Goal: Task Accomplishment & Management: Manage account settings

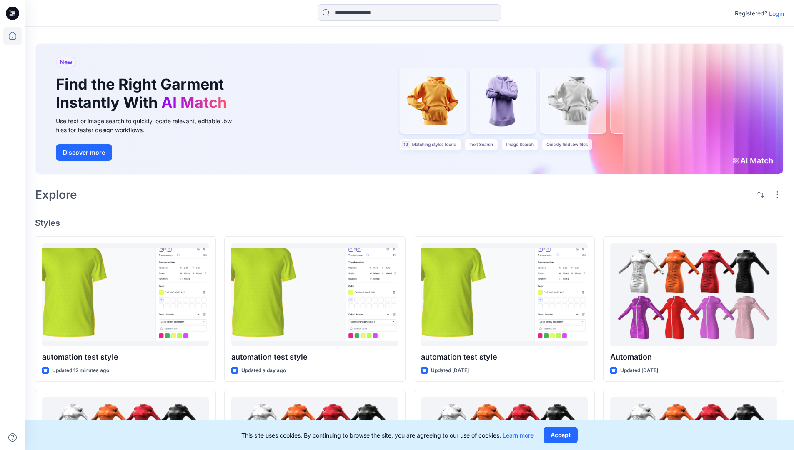
click at [774, 13] on p "Login" at bounding box center [776, 13] width 15 height 9
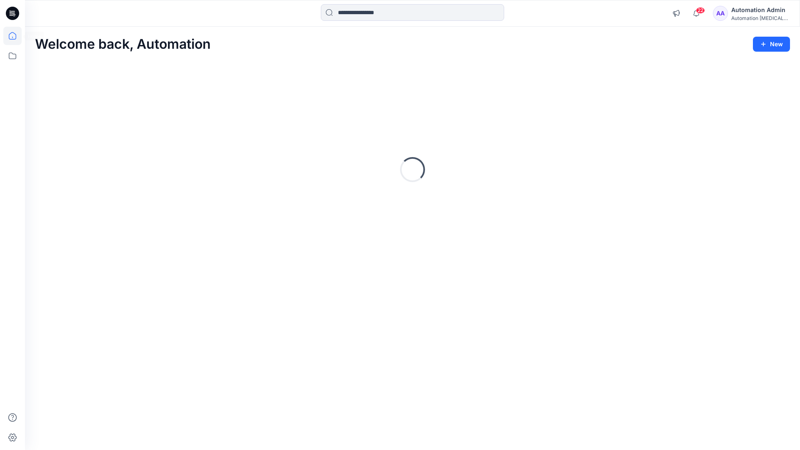
click at [16, 36] on icon at bounding box center [13, 36] width 8 height 8
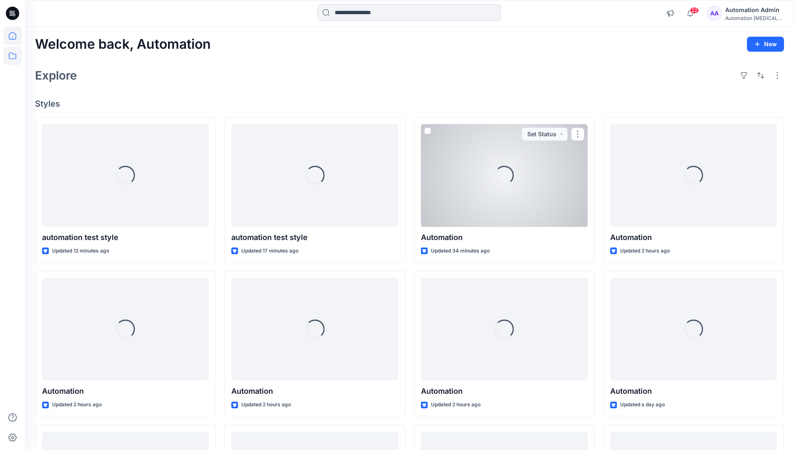
click at [15, 55] on icon at bounding box center [12, 56] width 18 height 18
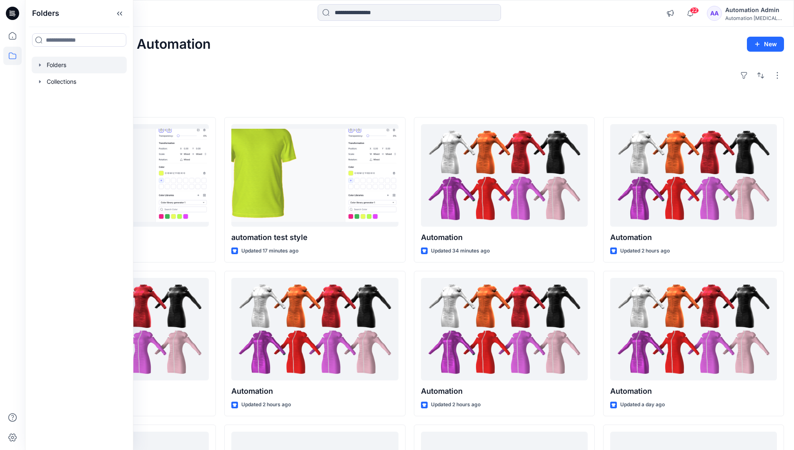
click at [60, 64] on div at bounding box center [79, 65] width 95 height 17
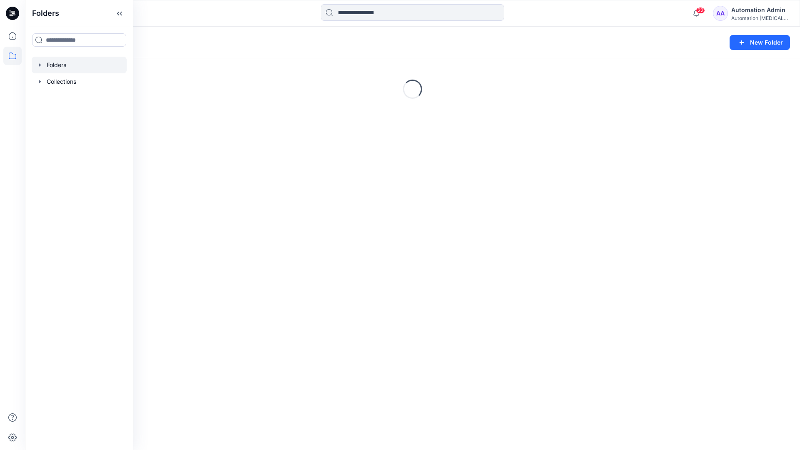
click at [347, 270] on div "Folders New Folder Loading..." at bounding box center [412, 238] width 775 height 423
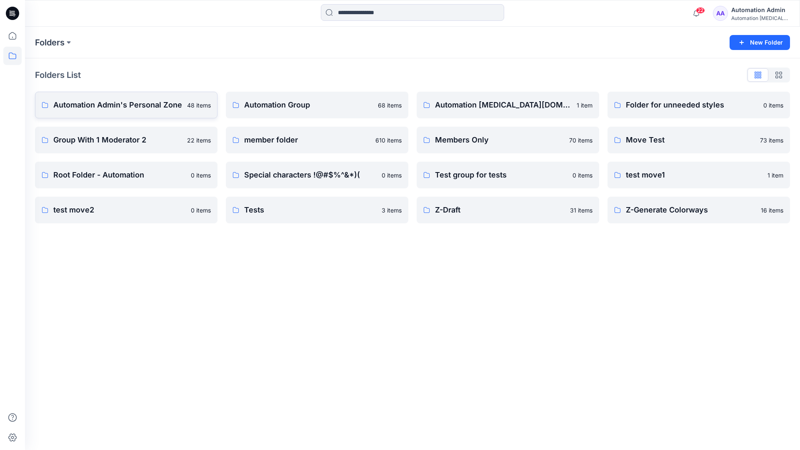
click at [142, 108] on p "Automation Admin's Personal Zone" at bounding box center [117, 105] width 129 height 12
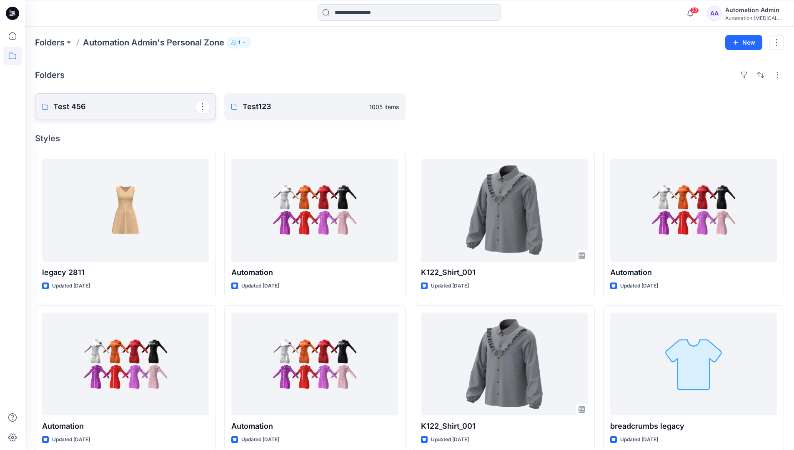
click at [121, 113] on link "Test 456" at bounding box center [125, 106] width 181 height 27
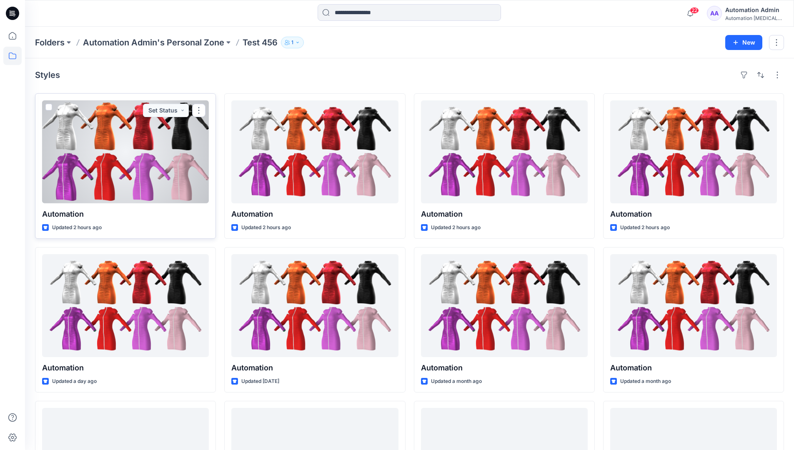
click at [49, 108] on span at bounding box center [48, 107] width 7 height 7
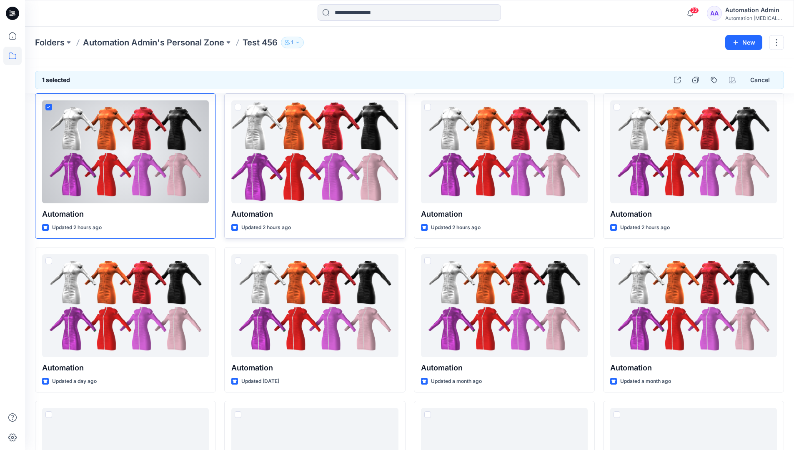
click at [238, 107] on span at bounding box center [238, 107] width 7 height 7
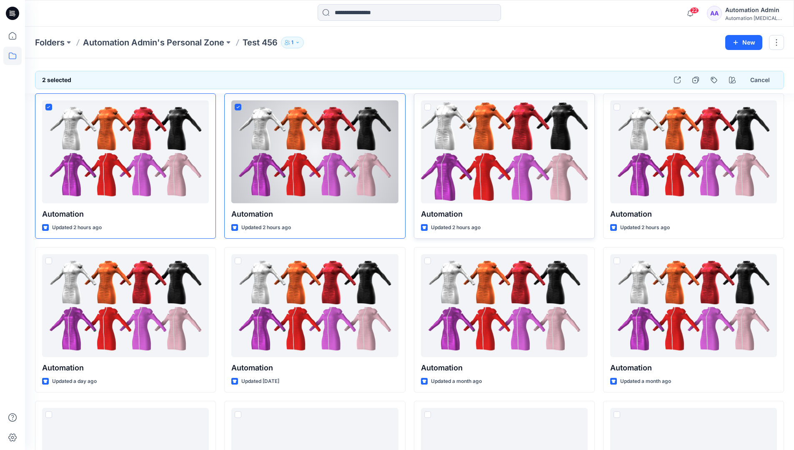
click at [427, 108] on span at bounding box center [427, 107] width 7 height 7
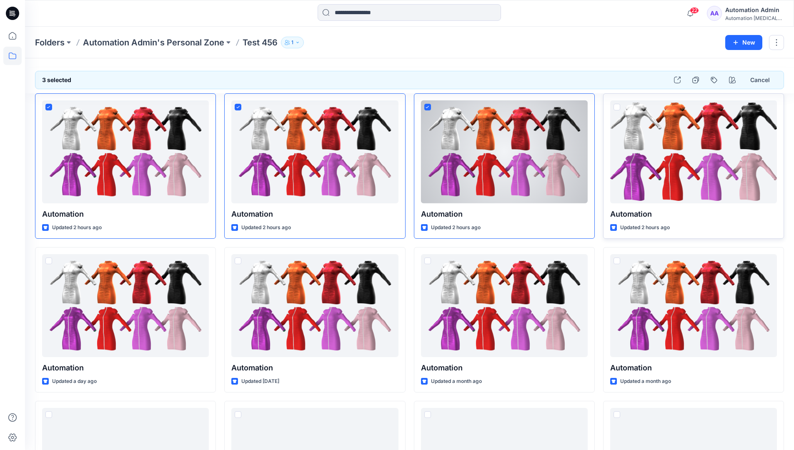
click at [619, 106] on span at bounding box center [616, 107] width 7 height 7
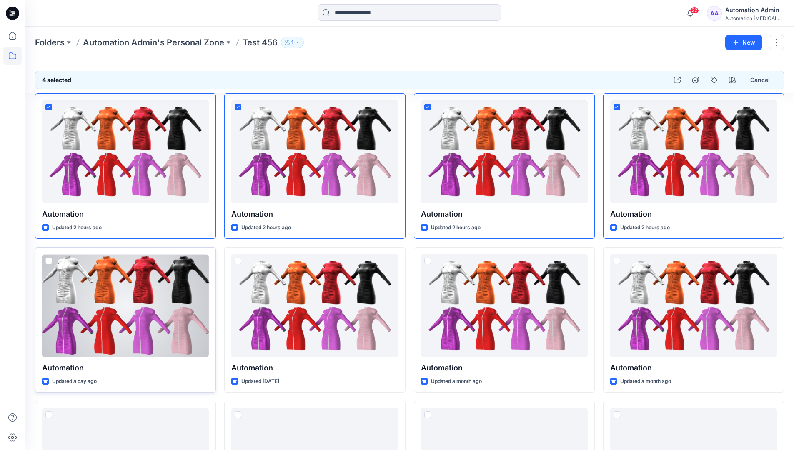
click at [50, 263] on span at bounding box center [48, 261] width 7 height 7
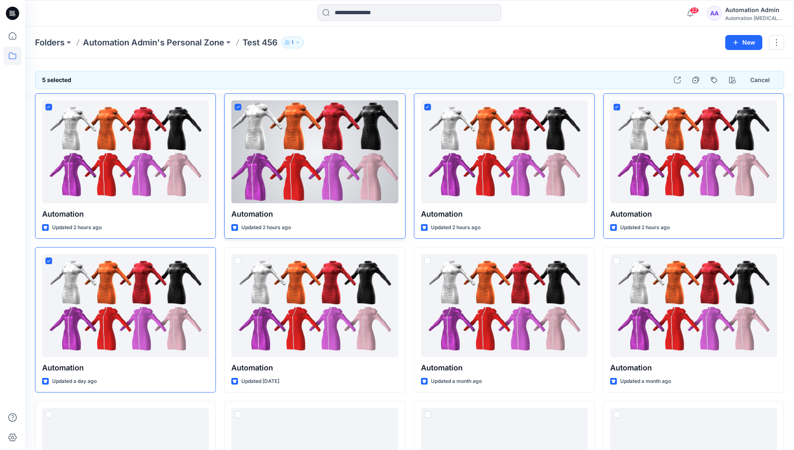
click at [239, 107] on icon at bounding box center [237, 107] width 3 height 3
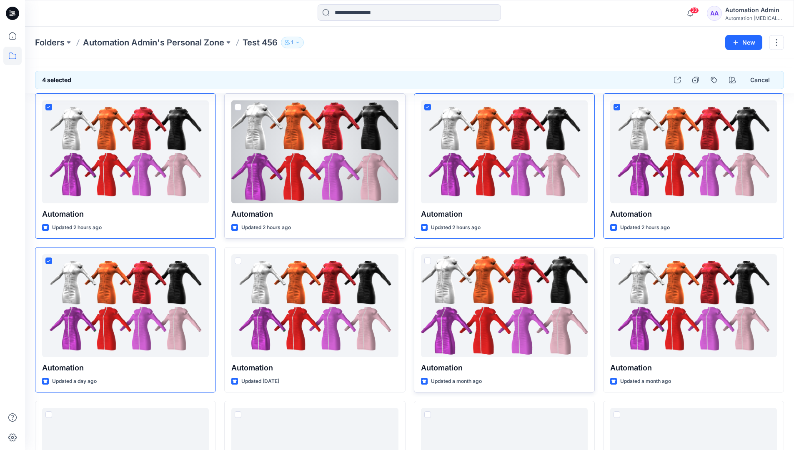
click at [428, 263] on span at bounding box center [427, 261] width 7 height 7
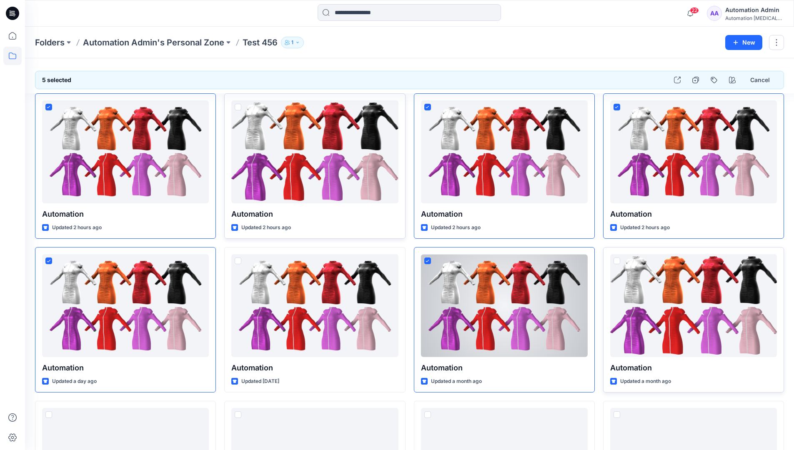
click at [618, 262] on span at bounding box center [616, 261] width 7 height 7
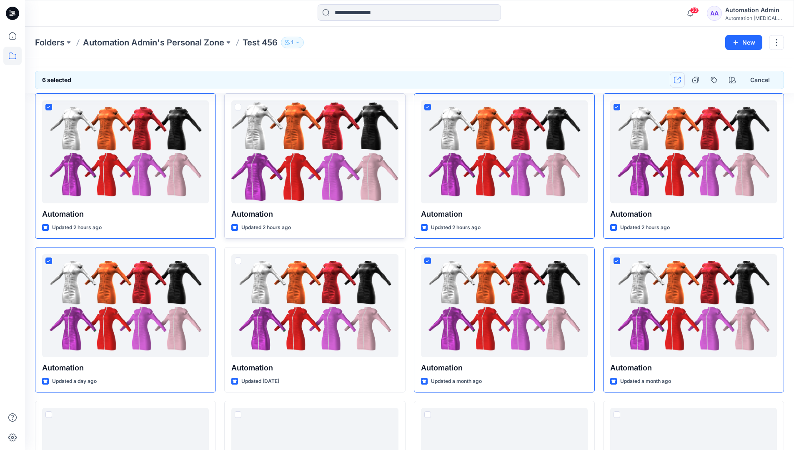
click at [679, 82] on icon "button" at bounding box center [677, 80] width 7 height 7
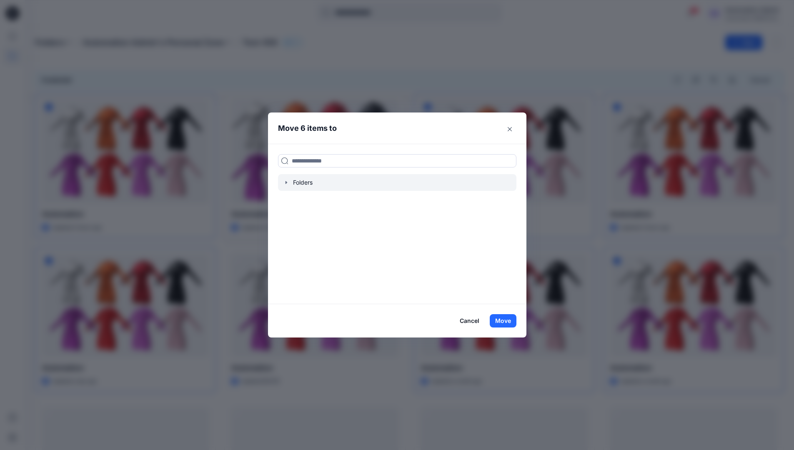
click at [289, 185] on icon "button" at bounding box center [286, 182] width 7 height 7
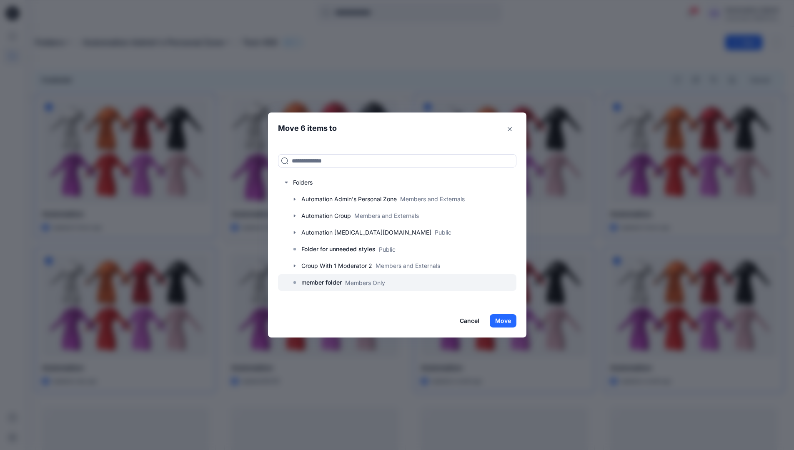
click at [327, 280] on p "member folder" at bounding box center [321, 283] width 40 height 10
click at [503, 318] on button "Move" at bounding box center [503, 320] width 27 height 13
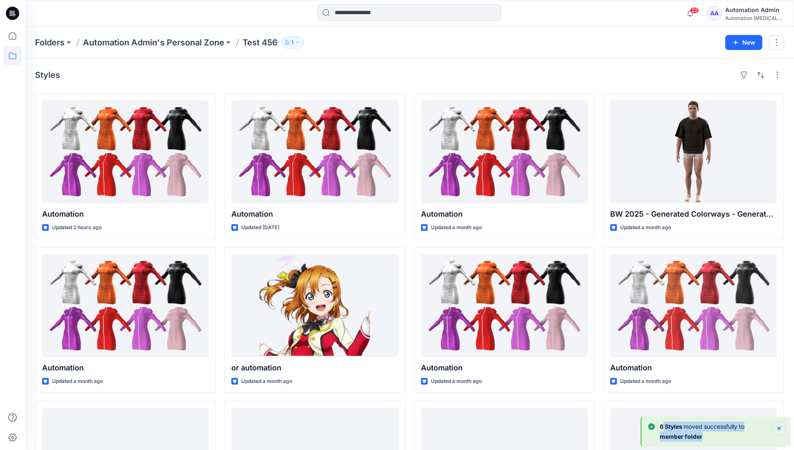
drag, startPoint x: 503, startPoint y: 318, endPoint x: 778, endPoint y: 427, distance: 296.1
click at [778, 427] on div "6 [PERSON_NAME] moved successfully to member folder" at bounding box center [717, 432] width 138 height 20
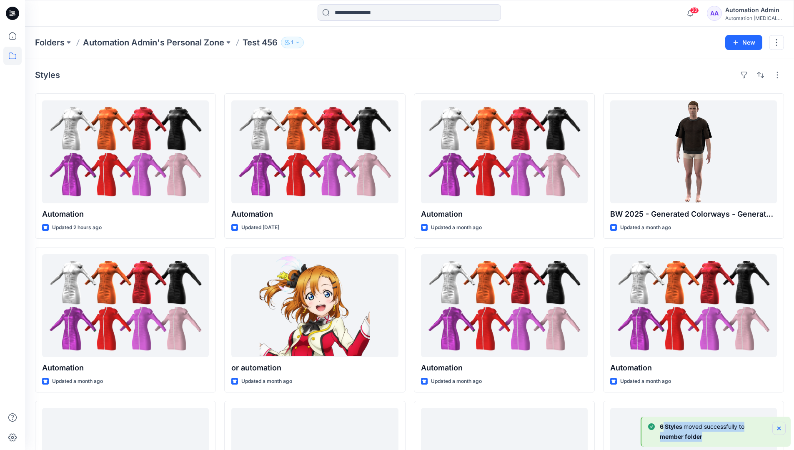
click at [778, 427] on icon "Notifications-bottom-right" at bounding box center [778, 428] width 3 height 3
click at [50, 42] on p "Folders" at bounding box center [50, 43] width 30 height 12
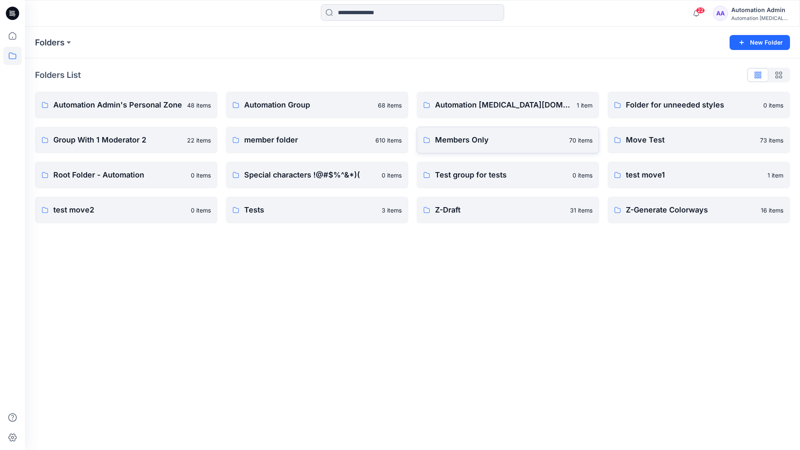
click at [461, 143] on p "Members Only" at bounding box center [499, 140] width 129 height 12
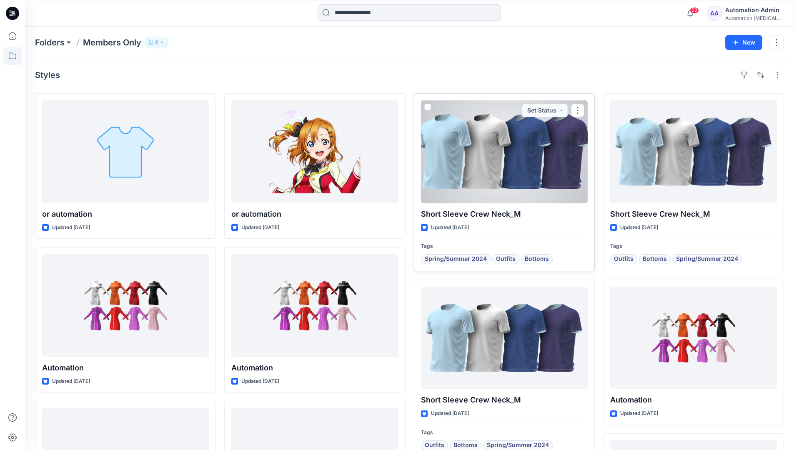
click at [426, 109] on span at bounding box center [427, 107] width 7 height 7
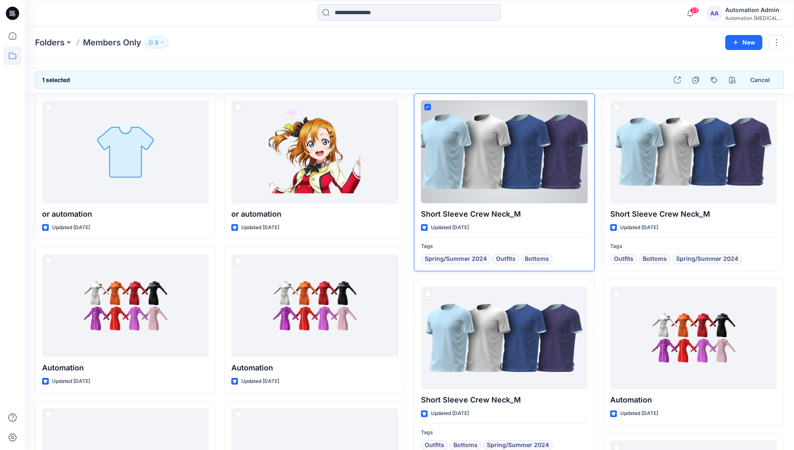
click at [429, 110] on span at bounding box center [427, 107] width 7 height 7
